Goal: Find specific page/section: Find specific page/section

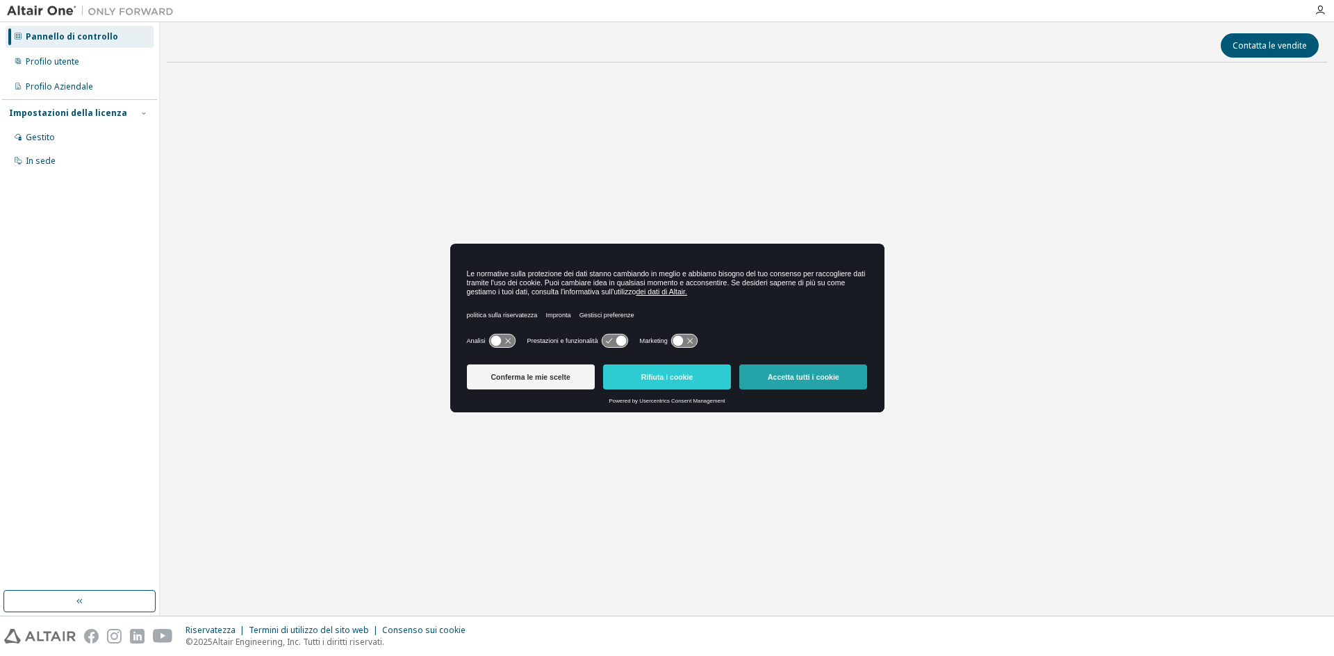
click at [805, 375] on font "Accetta tutti i cookie" at bounding box center [804, 377] width 72 height 8
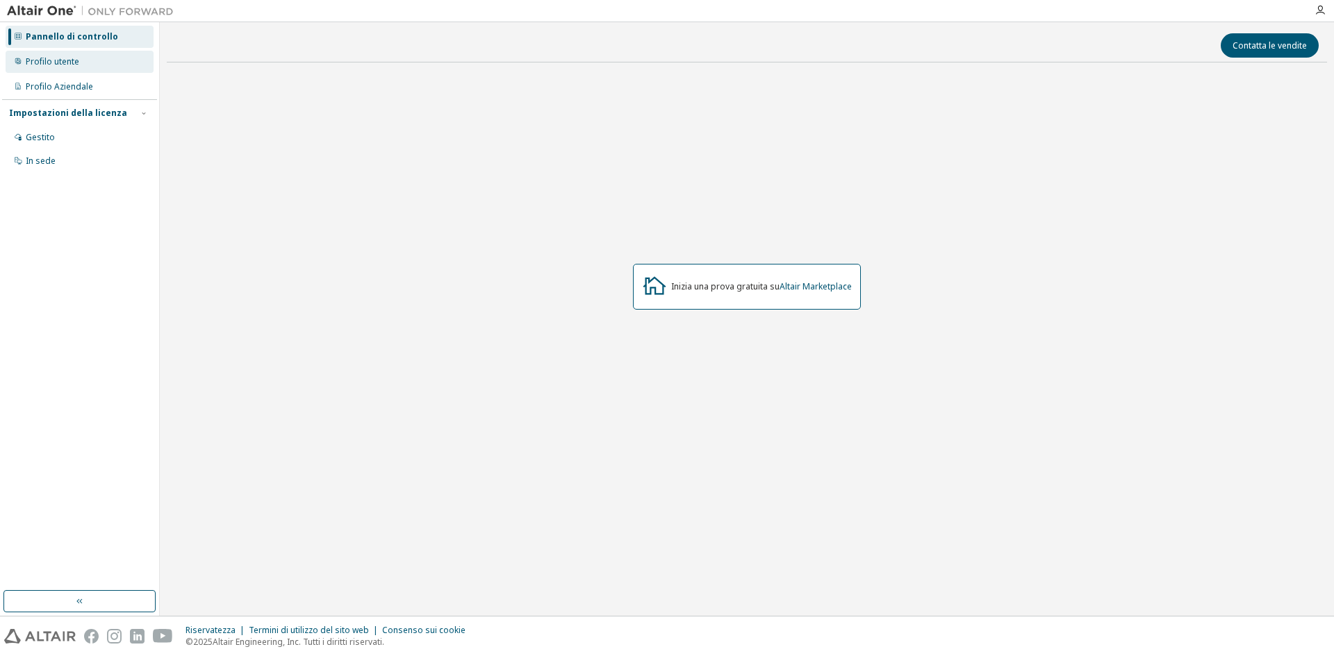
click at [91, 67] on div "Profilo utente" at bounding box center [80, 62] width 148 height 22
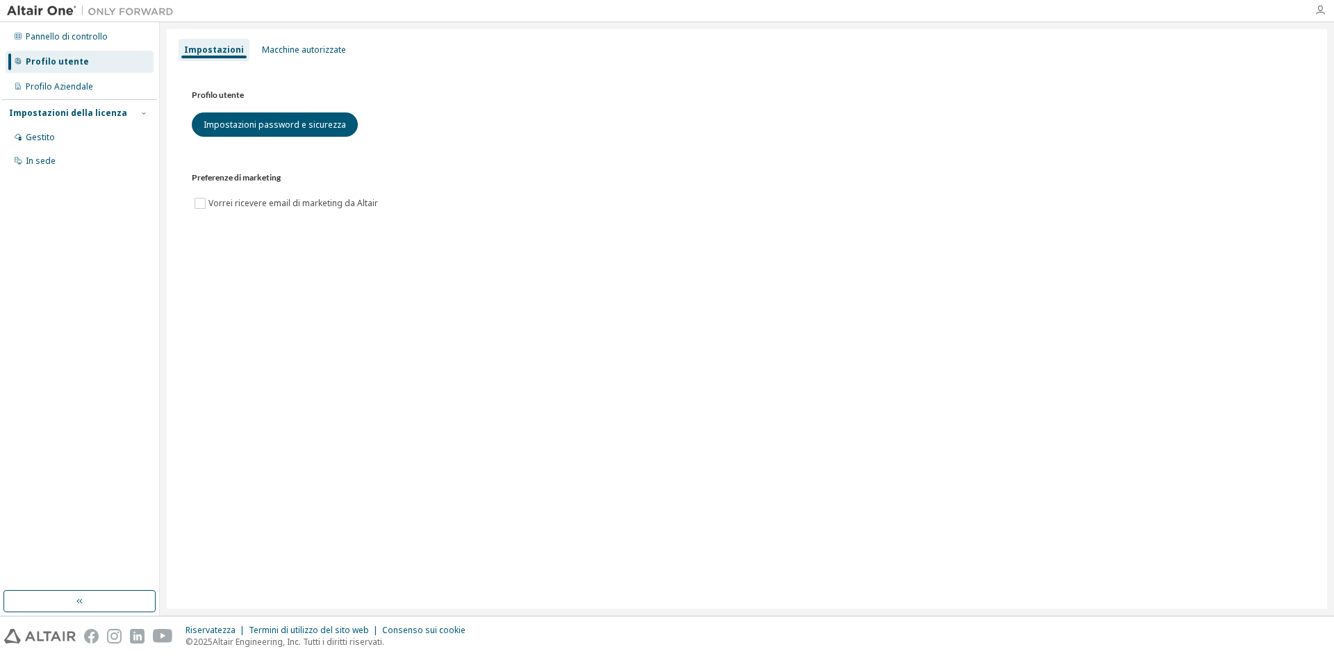
click at [1323, 15] on icon "button" at bounding box center [1319, 10] width 11 height 11
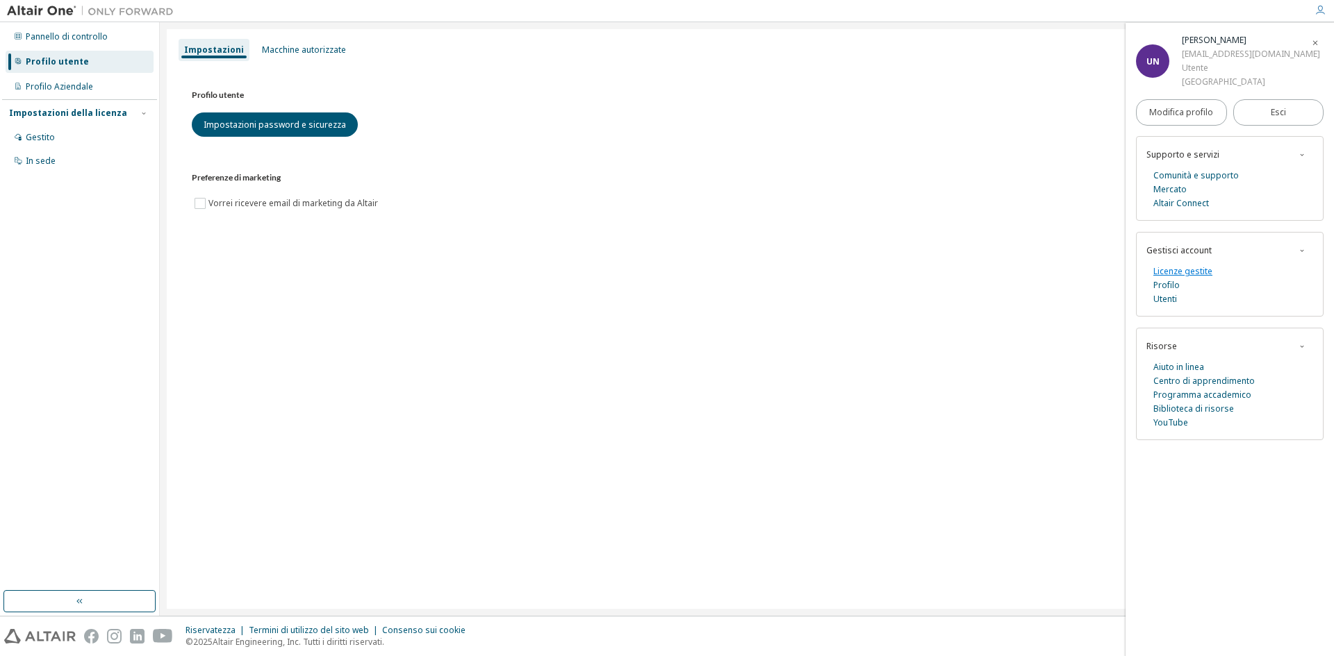
click at [1186, 273] on font "Licenze gestite" at bounding box center [1182, 271] width 59 height 12
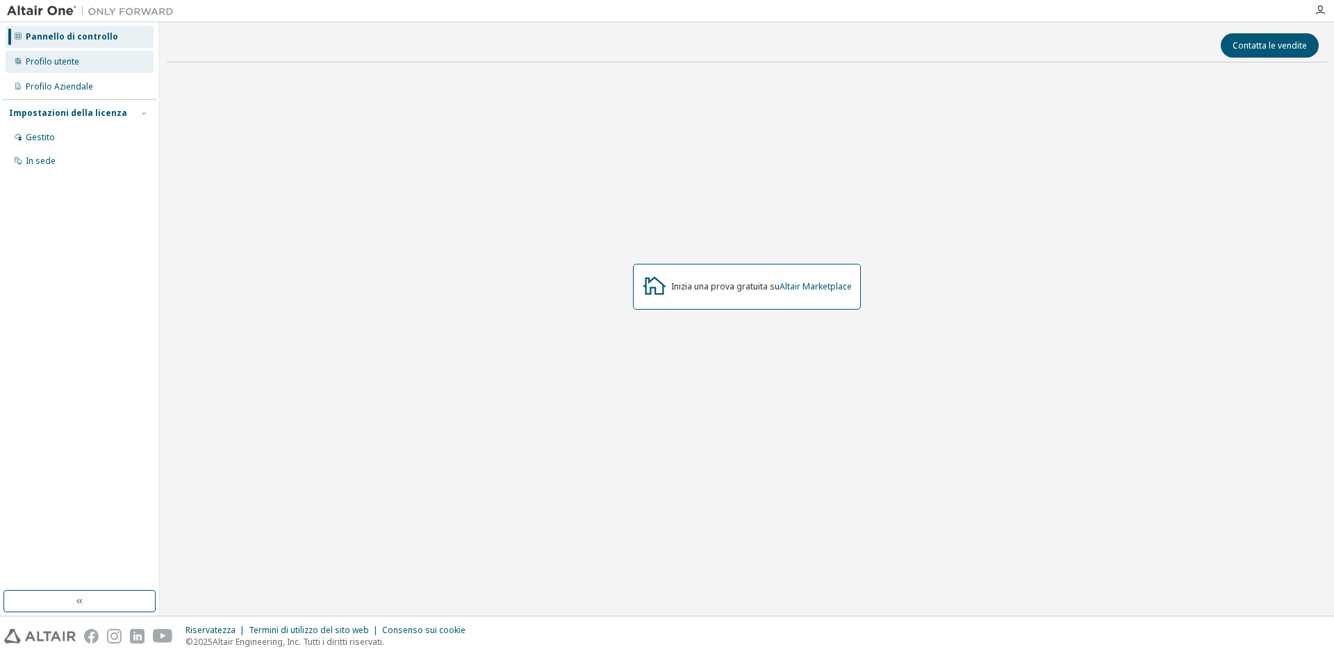
click at [65, 66] on font "Profilo utente" at bounding box center [52, 62] width 53 height 12
click at [1318, 10] on icon "button" at bounding box center [1319, 10] width 11 height 11
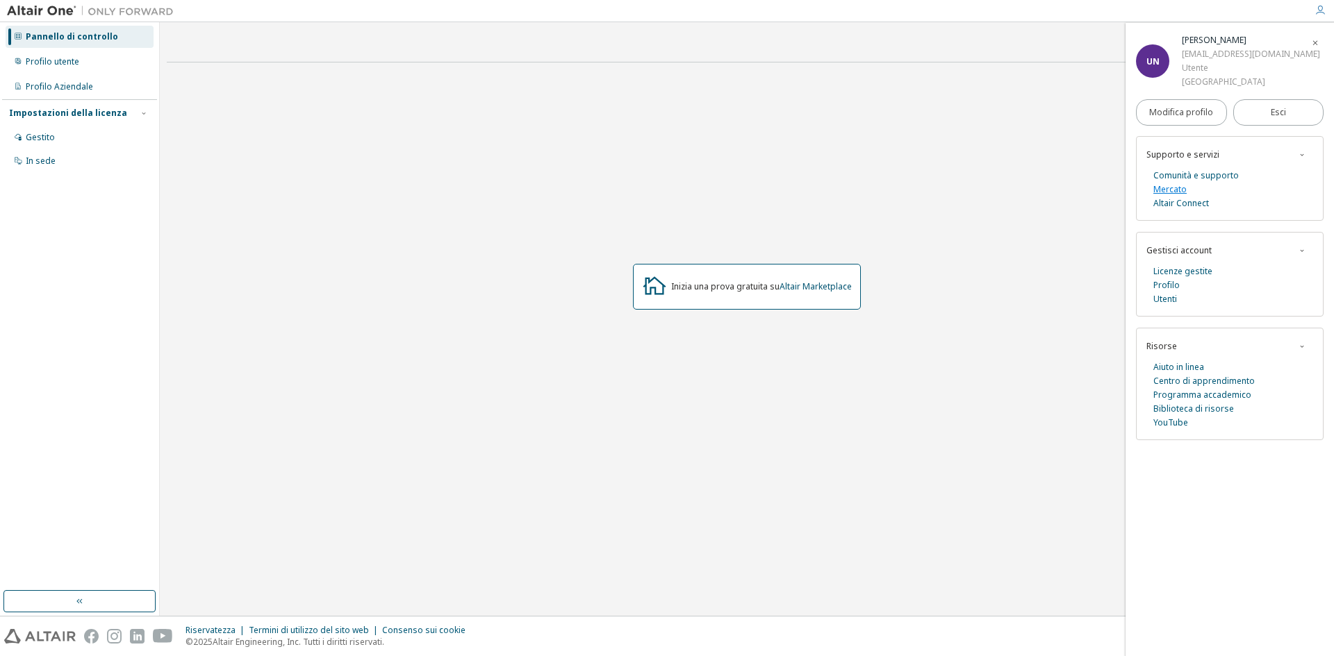
click at [1167, 194] on font "Mercato" at bounding box center [1169, 189] width 33 height 12
